Goal: Register for event/course

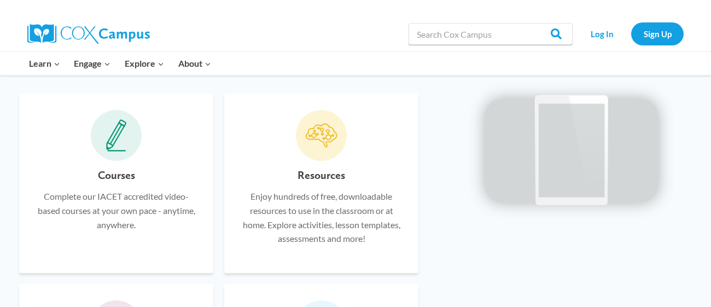
scroll to position [658, 0]
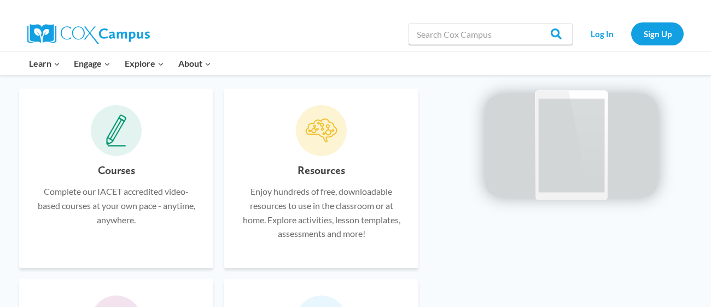
click at [107, 140] on icon at bounding box center [116, 130] width 21 height 33
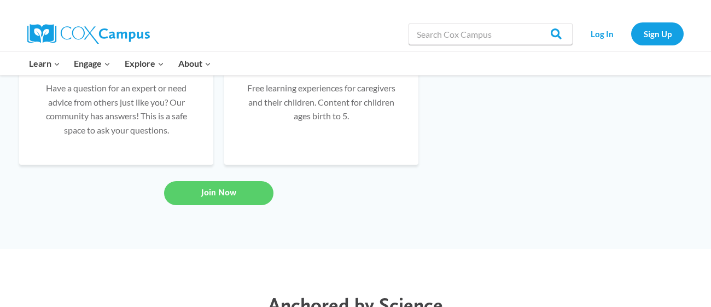
scroll to position [850, 0]
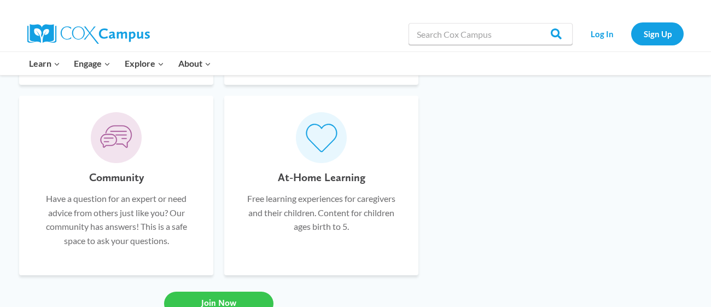
click at [224, 298] on span "Join Now" at bounding box center [218, 303] width 35 height 10
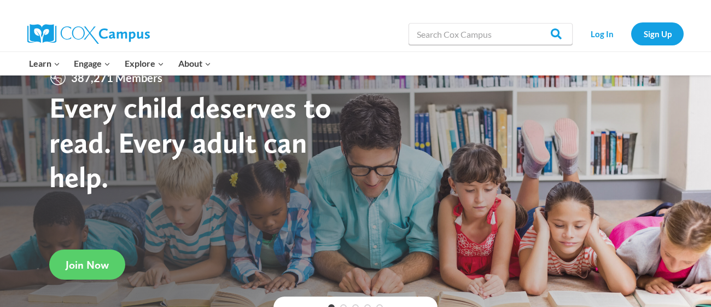
scroll to position [28, 0]
click at [655, 27] on link "Sign Up" at bounding box center [658, 33] width 53 height 22
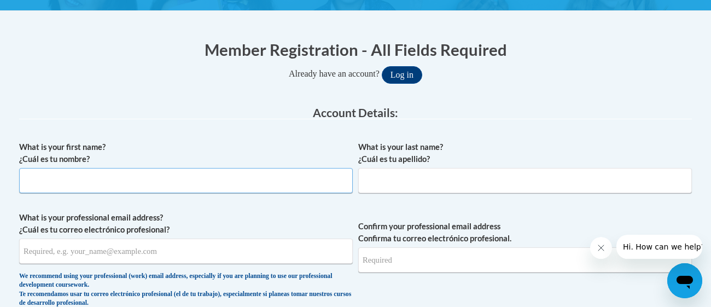
click at [132, 178] on input "What is your first name? ¿Cuál es tu nombre?" at bounding box center [186, 180] width 334 height 25
type input "a"
type input "C"
type input "Camille"
type input "Harrison"
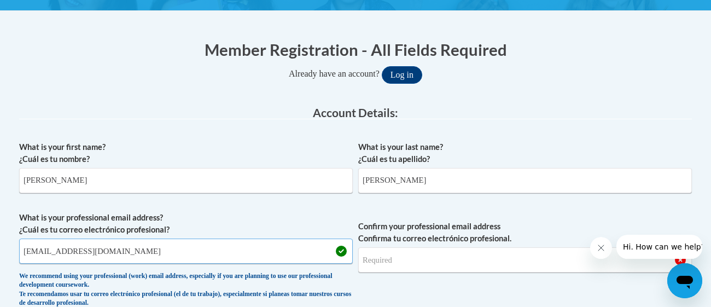
type input "charrison@ssmartyr.org"
click at [418, 261] on input "Confirm your professional email address Confirma tu correo electrónico profesio…" at bounding box center [525, 259] width 334 height 25
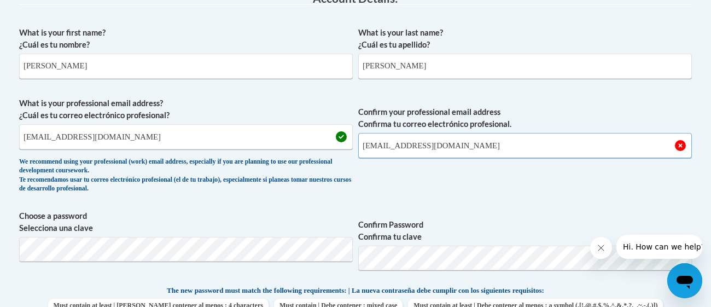
scroll to position [311, 0]
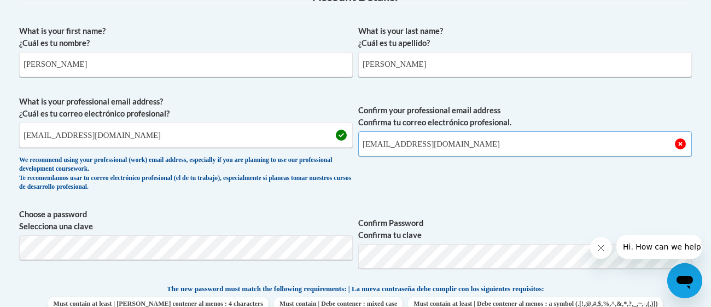
type input "charrison@ssmartyr.org"
click at [466, 176] on span "Confirm your professional email address Confirma tu correo electrónico profesio…" at bounding box center [525, 146] width 334 height 101
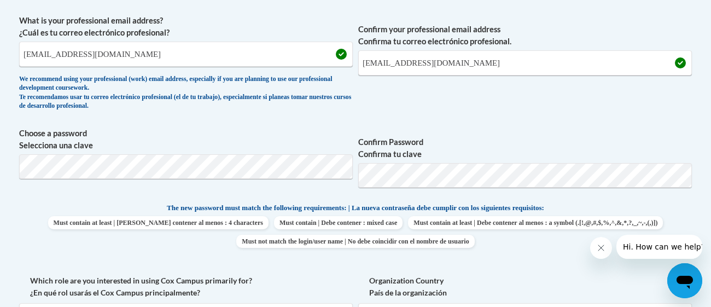
scroll to position [396, 0]
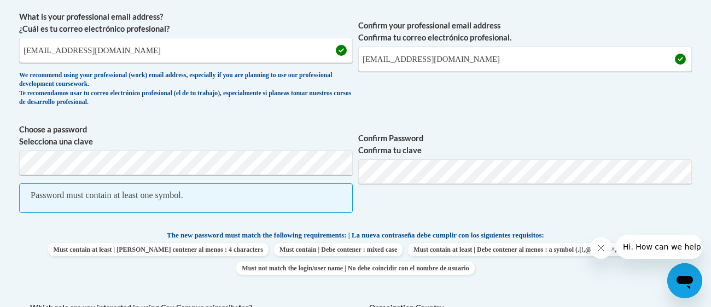
click at [379, 208] on span "Confirm Password Confirma tu clave" at bounding box center [525, 174] width 334 height 101
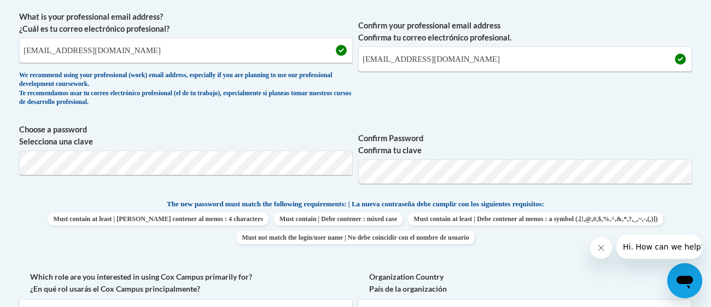
click at [465, 120] on div "What is your first name? ¿Cuál es tu nombre? Camille What is your last name? ¿C…" at bounding box center [355, 184] width 673 height 499
click at [516, 124] on span "Confirm Password Confirma tu clave" at bounding box center [525, 159] width 334 height 70
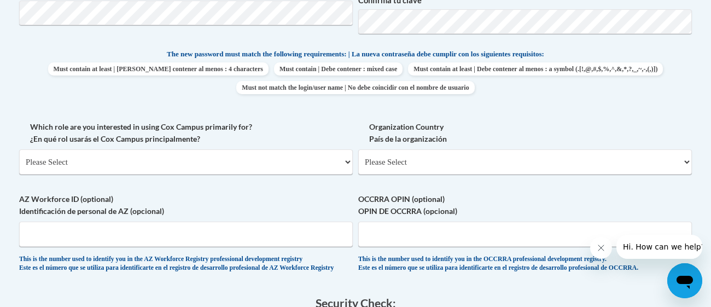
scroll to position [547, 0]
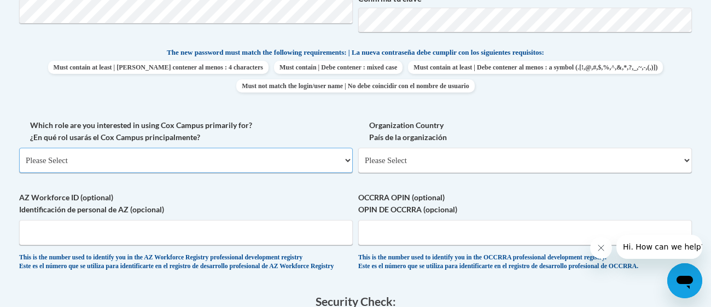
click at [242, 168] on select "Please Select College/University | Colegio/Universidad Community/Nonprofit Part…" at bounding box center [186, 160] width 334 height 25
select select "fbf2d438-af2f-41f8-98f1-81c410e29de3"
click at [19, 148] on select "Please Select College/University | Colegio/Universidad Community/Nonprofit Part…" at bounding box center [186, 160] width 334 height 25
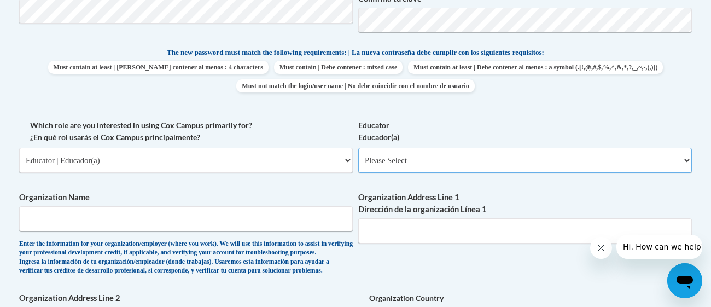
click at [455, 158] on select "Please Select Early Learning/Daycare Teacher/Family Home Care Provider | Maestr…" at bounding box center [525, 160] width 334 height 25
select select "5e2af403-4f2c-4e49-a02f-103e55d7b75b"
click at [358, 148] on select "Please Select Early Learning/Daycare Teacher/Family Home Care Provider | Maestr…" at bounding box center [525, 160] width 334 height 25
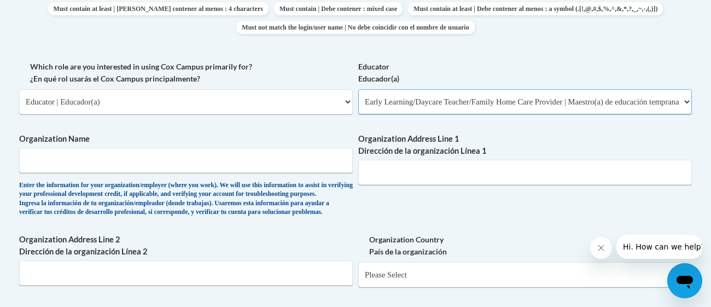
scroll to position [607, 0]
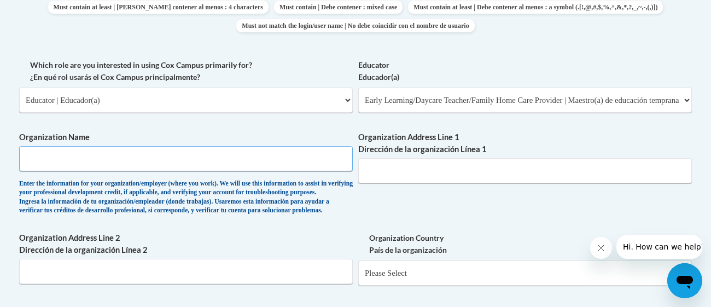
click at [243, 166] on input "Organization Name" at bounding box center [186, 158] width 334 height 25
type input "Saint Stephen Martyr"
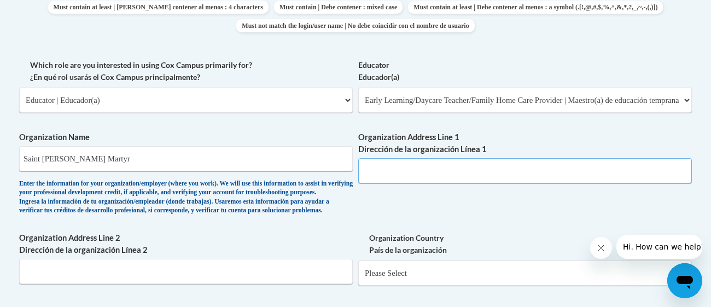
click at [462, 172] on input "Organization Address Line 1 Dirección de la organización Línea 1" at bounding box center [525, 170] width 334 height 25
click at [495, 173] on input "Organization Address Line 1 Dirección de la organización Línea 1" at bounding box center [525, 170] width 334 height 25
paste input "2931 Pindell Ave, Louisville, KY 40217"
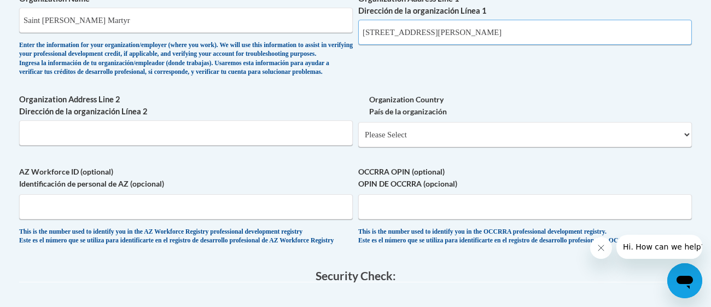
scroll to position [749, 0]
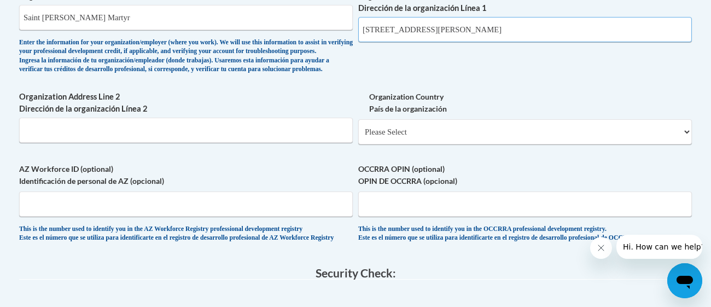
type input "2931 Pindell Ave"
click at [406, 144] on select "Please Select United States | Estados Unidos Outside of the United States | Fue…" at bounding box center [525, 131] width 334 height 25
select select "ad49bcad-a171-4b2e-b99c-48b446064914"
click at [358, 136] on select "Please Select United States | Estados Unidos Outside of the United States | Fue…" at bounding box center [525, 131] width 334 height 25
select select
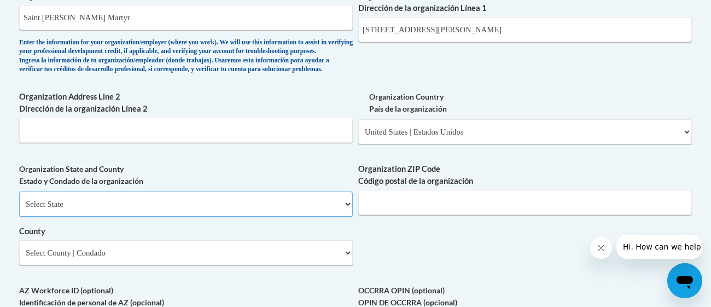
click at [174, 217] on select "Select State Alabama Alaska Arizona Arkansas California Colorado Connecticut De…" at bounding box center [186, 204] width 334 height 25
select select "Kentucky"
click at [19, 209] on select "Select State Alabama Alaska Arizona Arkansas California Colorado Connecticut De…" at bounding box center [186, 204] width 334 height 25
click at [396, 213] on input "Organization ZIP Code Código postal de la organización" at bounding box center [525, 202] width 334 height 25
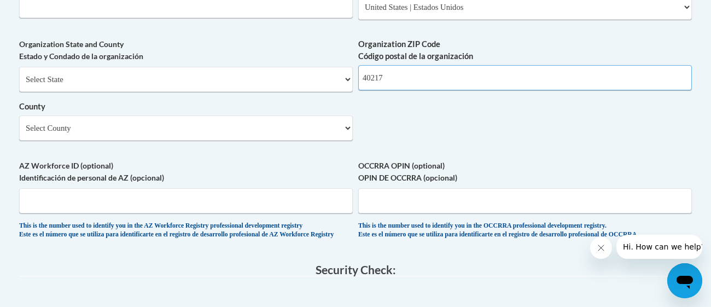
scroll to position [875, 0]
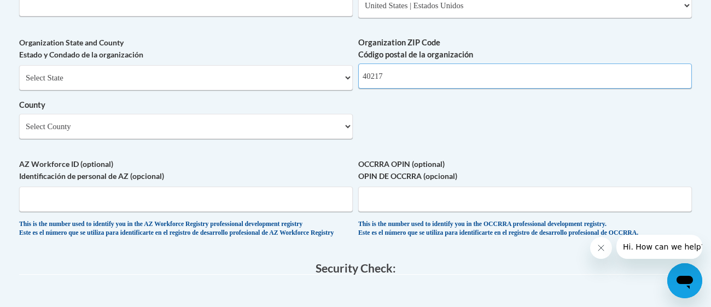
type input "40217"
click at [109, 139] on select "Select County Adair Allen Anderson Ballard Barren Bath Bell Boone Bourbon Boyd …" at bounding box center [186, 126] width 334 height 25
select select "Jefferson"
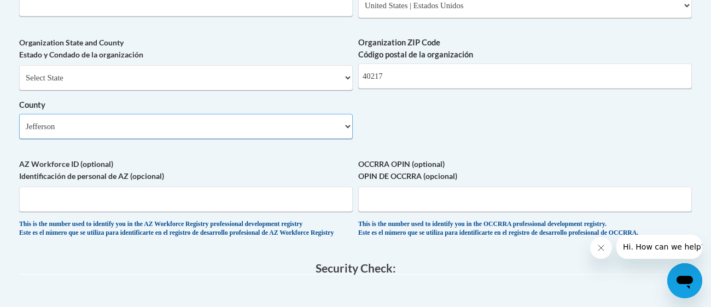
click at [19, 131] on select "Select County Adair Allen Anderson Ballard Barren Bath Bell Boone Bourbon Boyd …" at bounding box center [186, 126] width 334 height 25
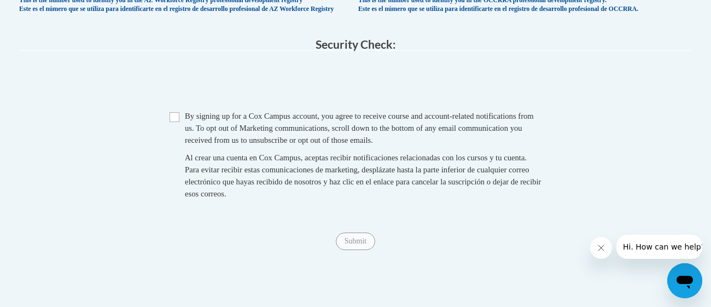
scroll to position [1099, 0]
click at [180, 144] on span "Checkbox By signing up for a Cox Campus account, you agree to receive course an…" at bounding box center [356, 159] width 372 height 101
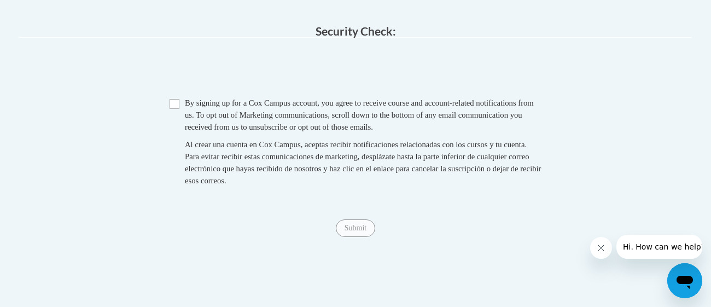
scroll to position [1110, 0]
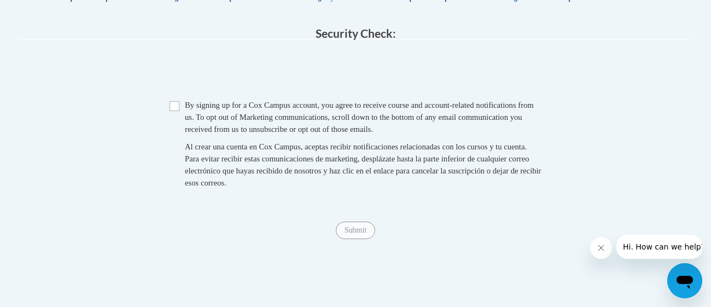
click at [172, 143] on span "Checkbox By signing up for a Cox Campus account, you agree to receive course an…" at bounding box center [356, 149] width 372 height 101
click at [175, 111] on input "Checkbox" at bounding box center [175, 106] width 10 height 10
checkbox input "true"
click at [356, 239] on input "Submit" at bounding box center [355, 231] width 39 height 18
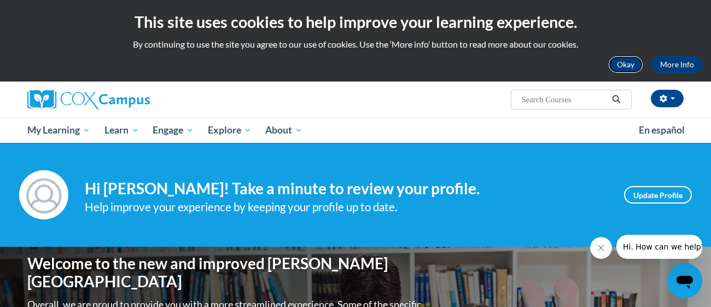
click at [630, 64] on button "Okay" at bounding box center [626, 65] width 35 height 18
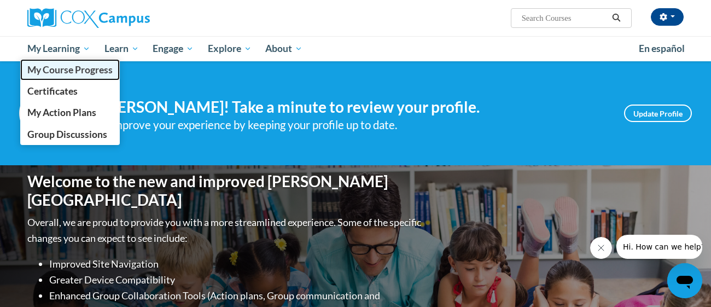
click at [85, 68] on span "My Course Progress" at bounding box center [69, 69] width 85 height 11
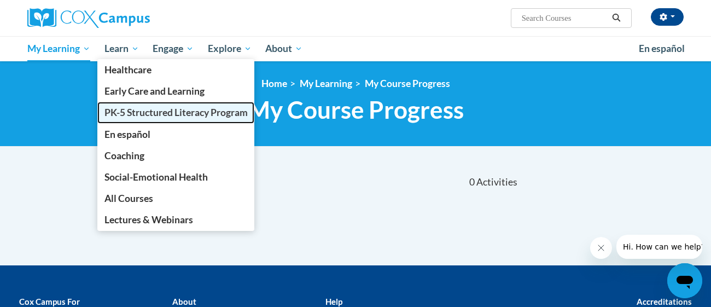
click at [146, 115] on span "PK-5 Structured Literacy Program" at bounding box center [176, 112] width 143 height 11
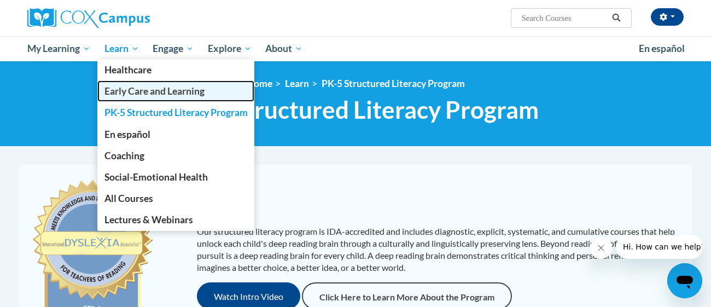
click at [149, 94] on span "Early Care and Learning" at bounding box center [155, 90] width 100 height 11
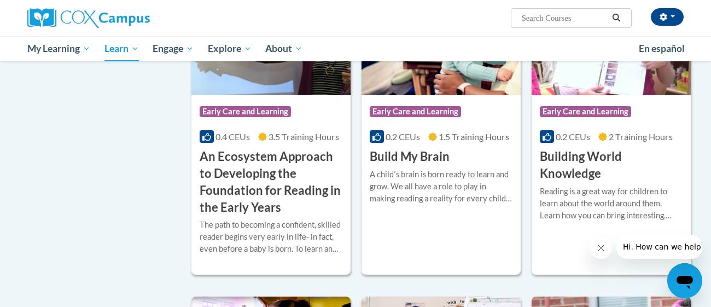
scroll to position [364, 0]
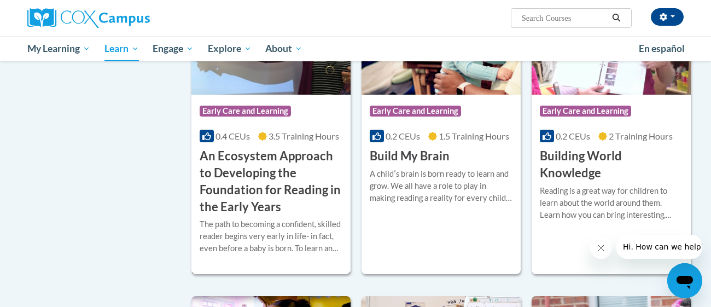
click at [258, 202] on h3 "An Ecosystem Approach to Developing the Foundation for Reading in the Early Yea…" at bounding box center [271, 181] width 143 height 67
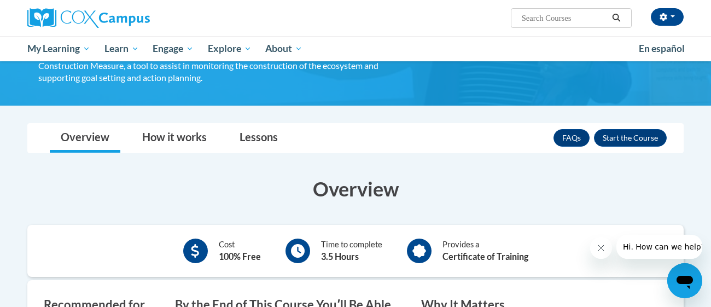
scroll to position [239, 0]
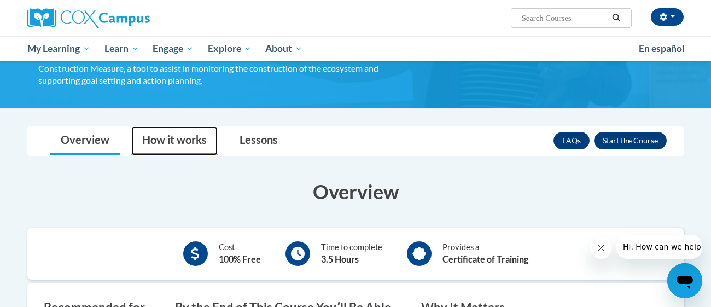
click at [200, 142] on link "How it works" at bounding box center [174, 140] width 86 height 29
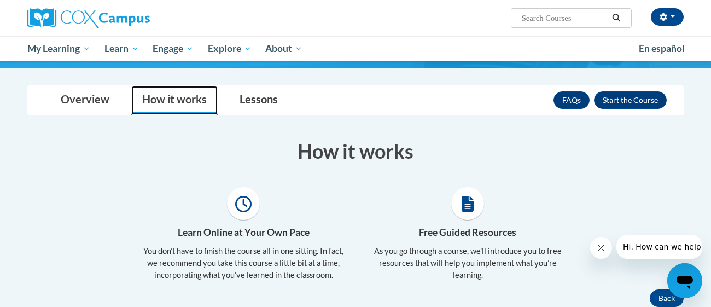
scroll to position [277, 0]
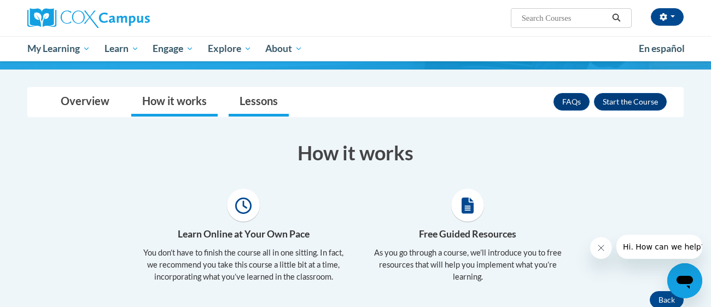
click at [265, 108] on link "Lessons" at bounding box center [259, 102] width 60 height 29
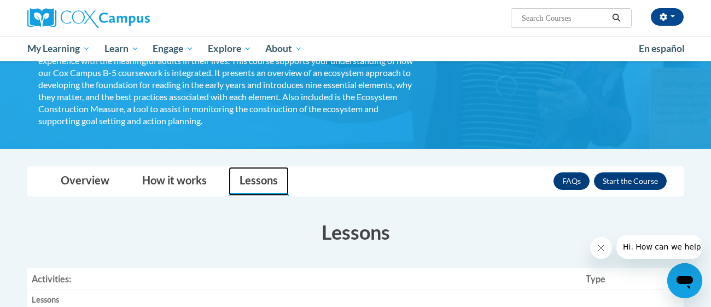
scroll to position [198, 0]
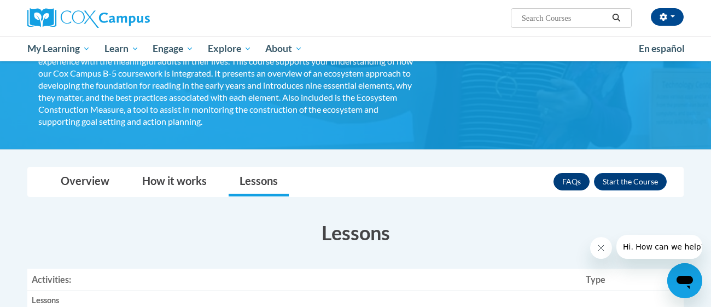
click at [569, 187] on link "FAQs" at bounding box center [572, 182] width 36 height 18
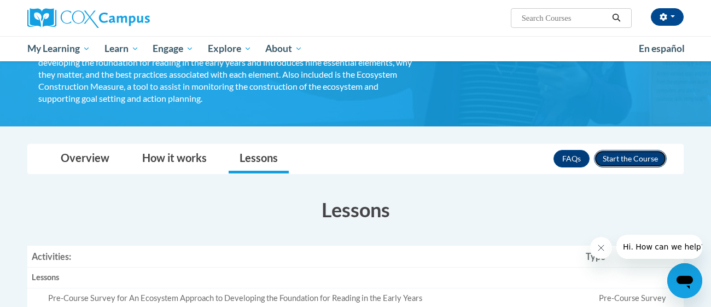
click at [624, 159] on button "Enroll" at bounding box center [630, 159] width 73 height 18
